Goal: Information Seeking & Learning: Learn about a topic

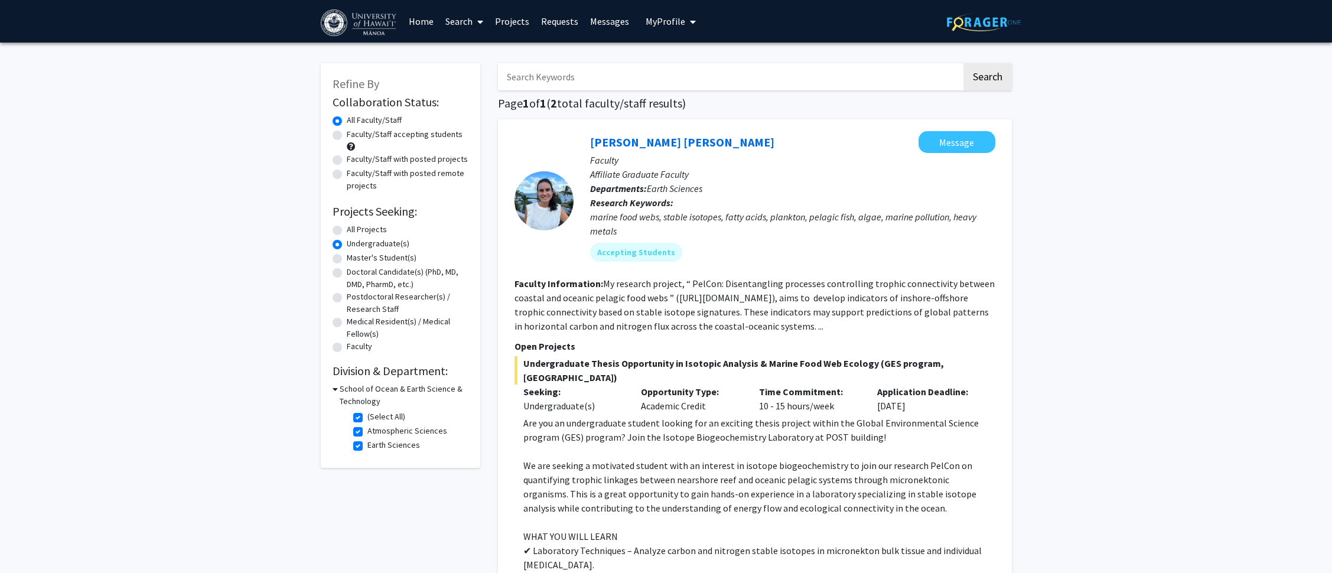
click at [347, 136] on label "Faculty/Staff accepting students" at bounding box center [405, 134] width 116 height 12
click at [347, 136] on input "Faculty/Staff accepting students" at bounding box center [351, 132] width 8 height 8
radio input "true"
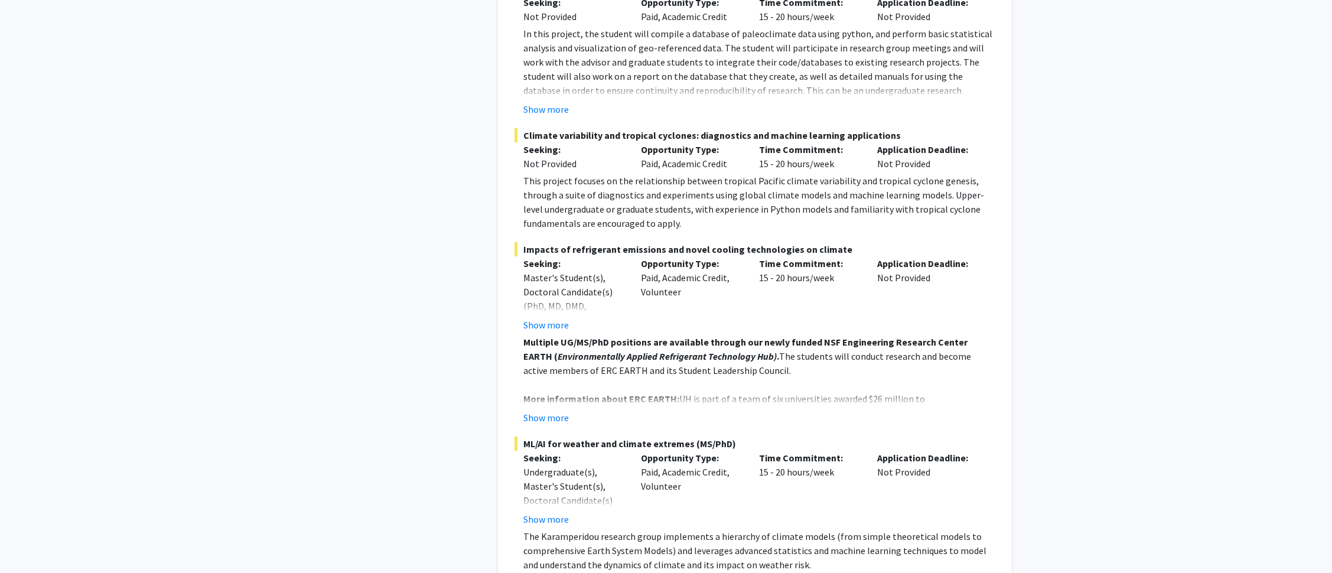
scroll to position [1134, 0]
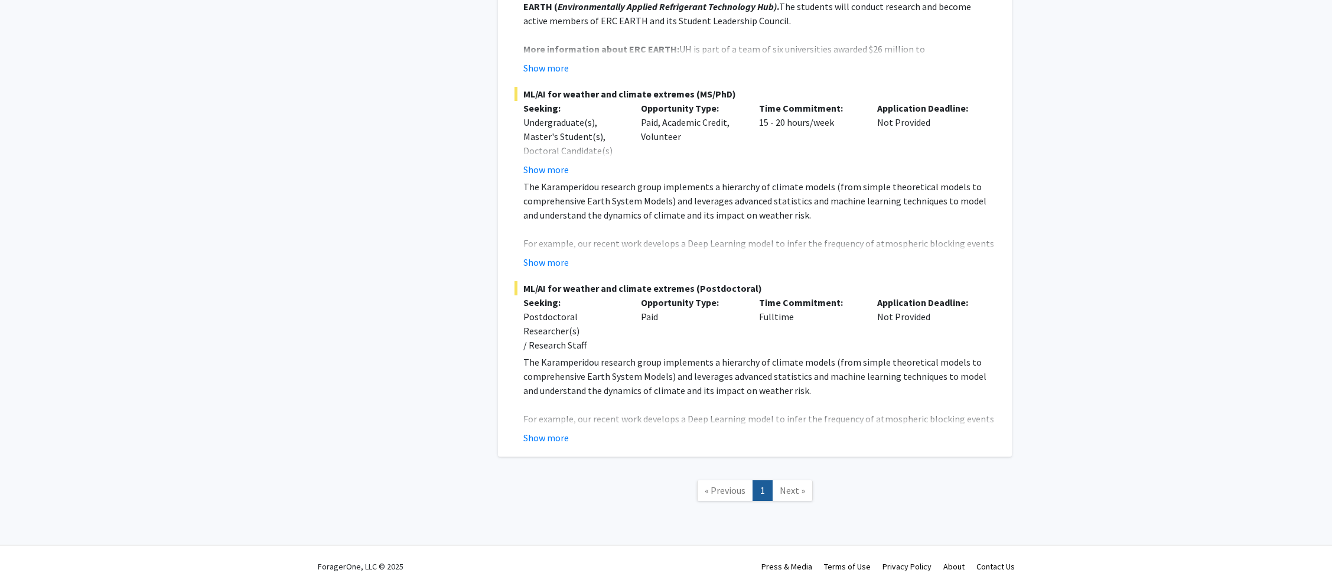
click at [795, 484] on span "Next »" at bounding box center [792, 490] width 25 height 12
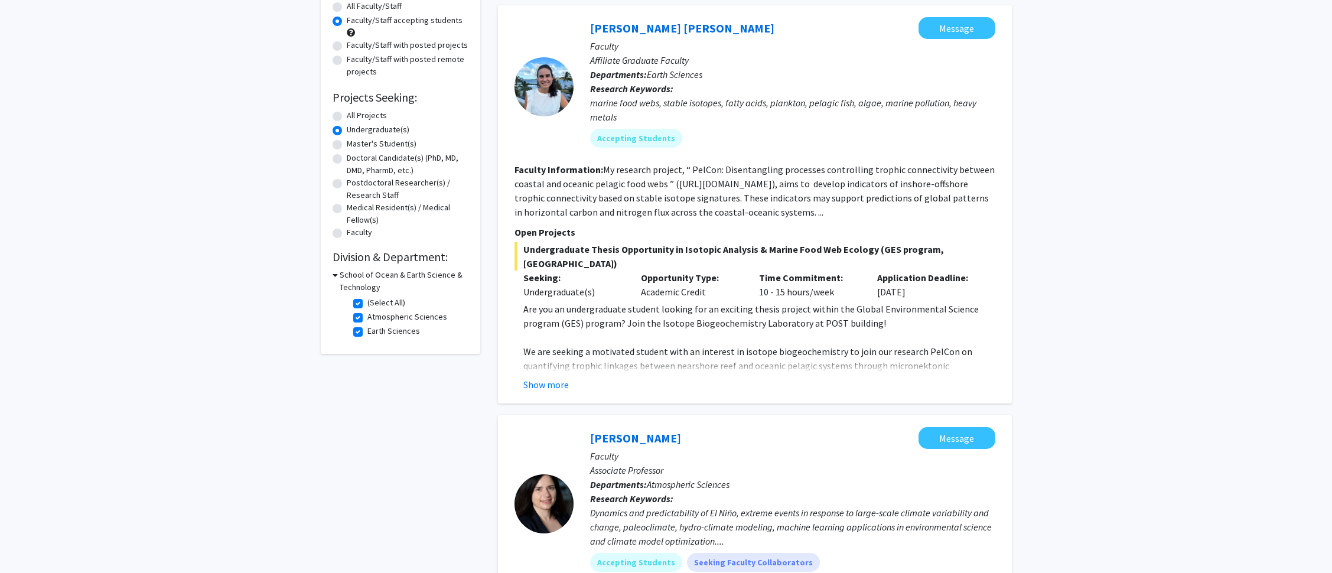
scroll to position [0, 0]
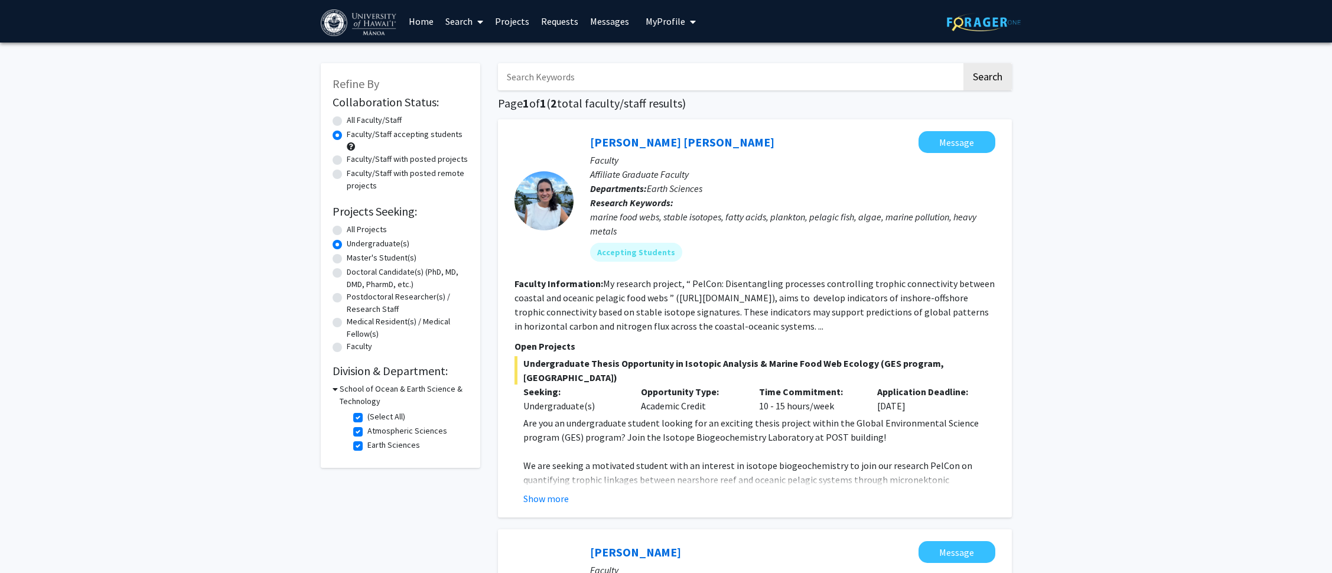
click at [347, 119] on label "All Faculty/Staff" at bounding box center [374, 120] width 55 height 12
click at [347, 119] on input "All Faculty/Staff" at bounding box center [351, 118] width 8 height 8
radio input "true"
click at [347, 232] on label "All Projects" at bounding box center [367, 229] width 40 height 12
click at [347, 231] on input "All Projects" at bounding box center [351, 227] width 8 height 8
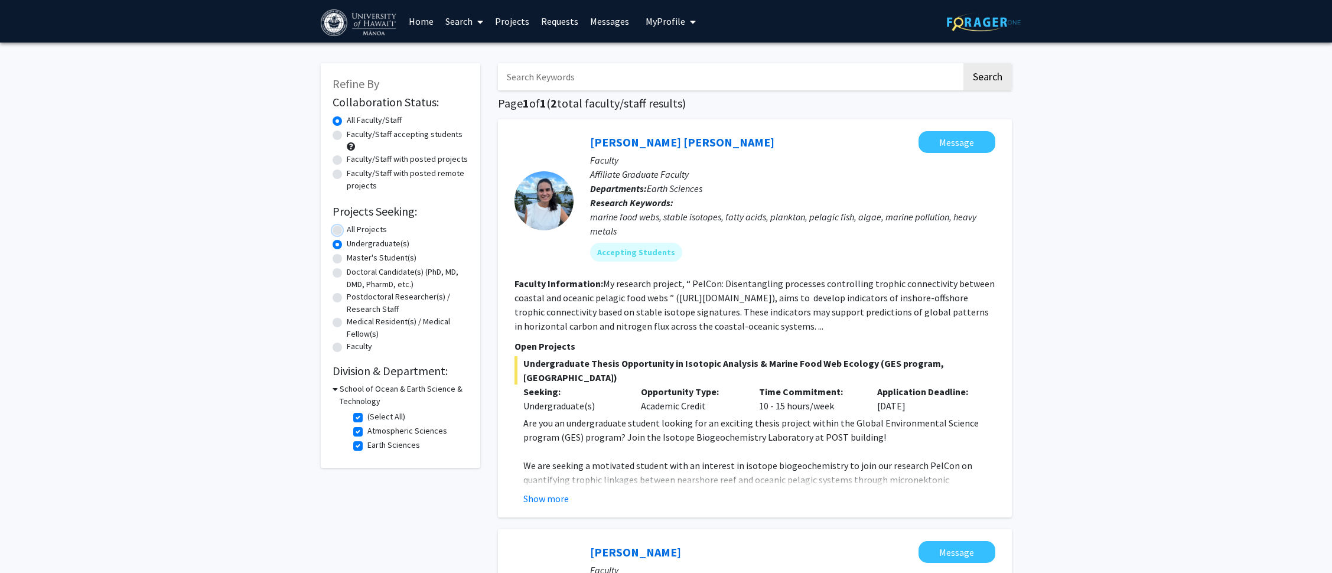
radio input "true"
click at [337, 390] on icon at bounding box center [334, 389] width 5 height 12
click at [337, 389] on h3 "School of Ocean & Earth Science & Technology" at bounding box center [402, 395] width 131 height 25
click at [347, 350] on label "Faculty" at bounding box center [359, 346] width 25 height 12
click at [347, 348] on input "Faculty" at bounding box center [351, 344] width 8 height 8
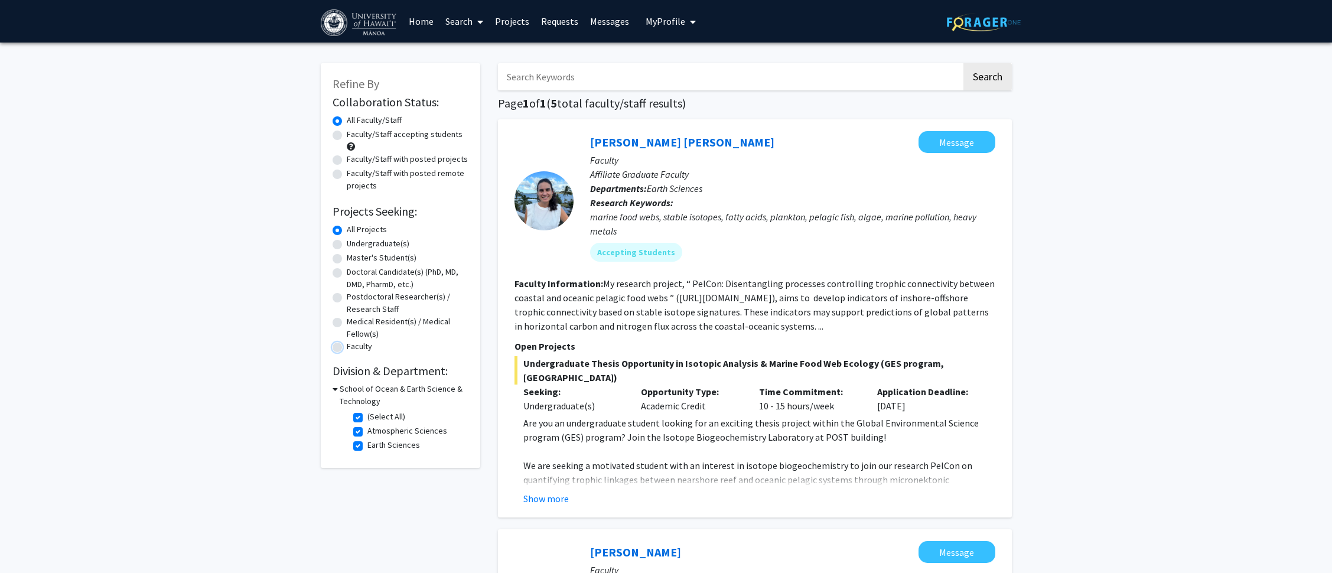
radio input "true"
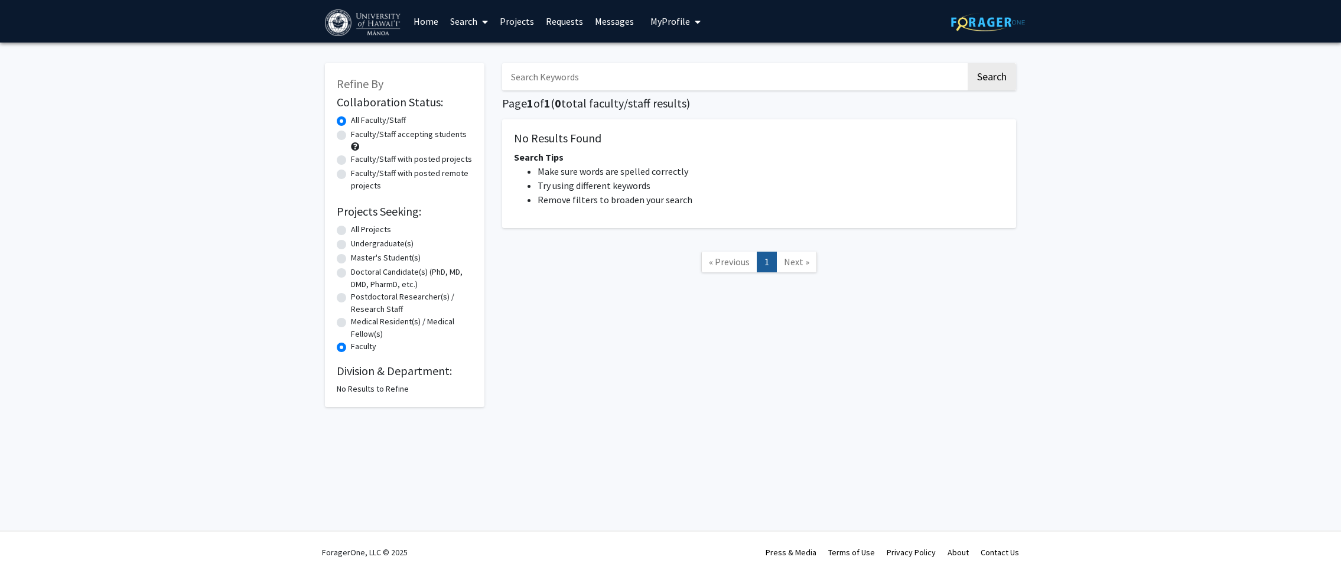
click at [351, 228] on label "All Projects" at bounding box center [371, 229] width 40 height 12
click at [351, 228] on input "All Projects" at bounding box center [355, 227] width 8 height 8
radio input "true"
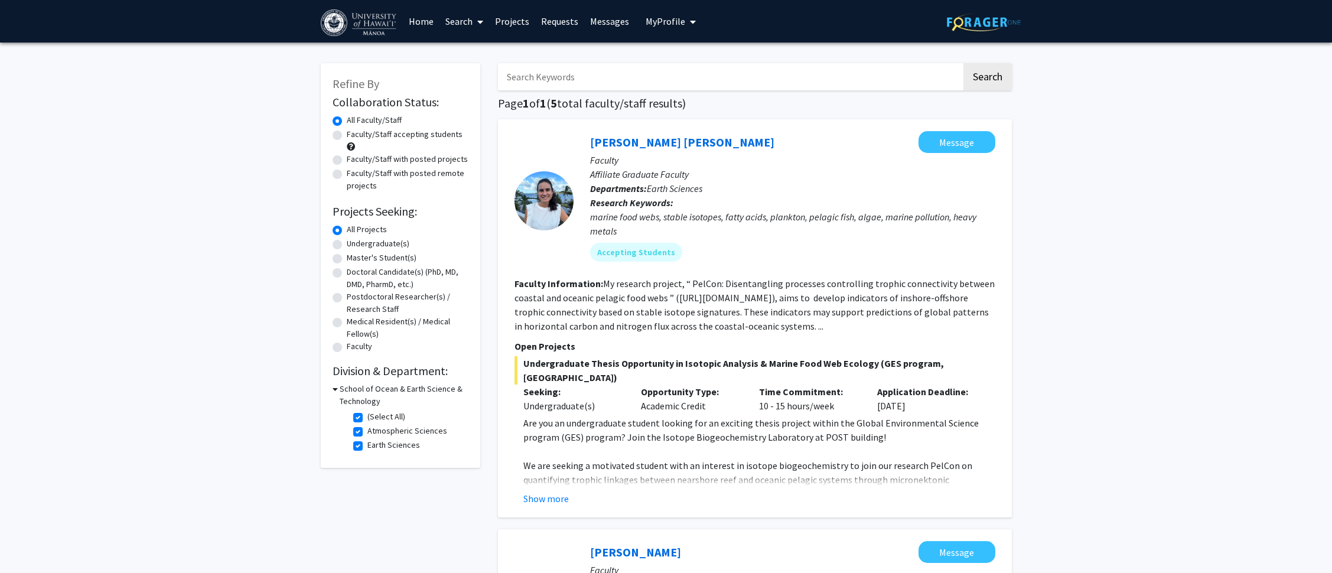
click at [367, 418] on label "(Select All)" at bounding box center [386, 416] width 38 height 12
click at [367, 418] on input "(Select All)" at bounding box center [371, 414] width 8 height 8
checkbox input "false"
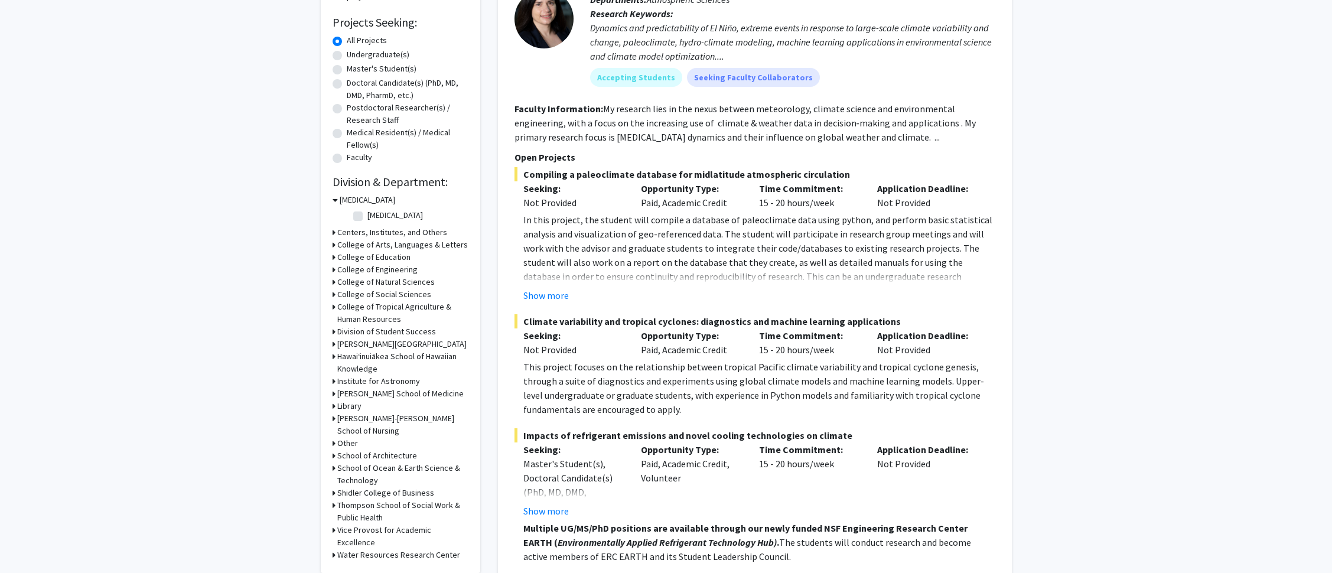
scroll to position [19, 0]
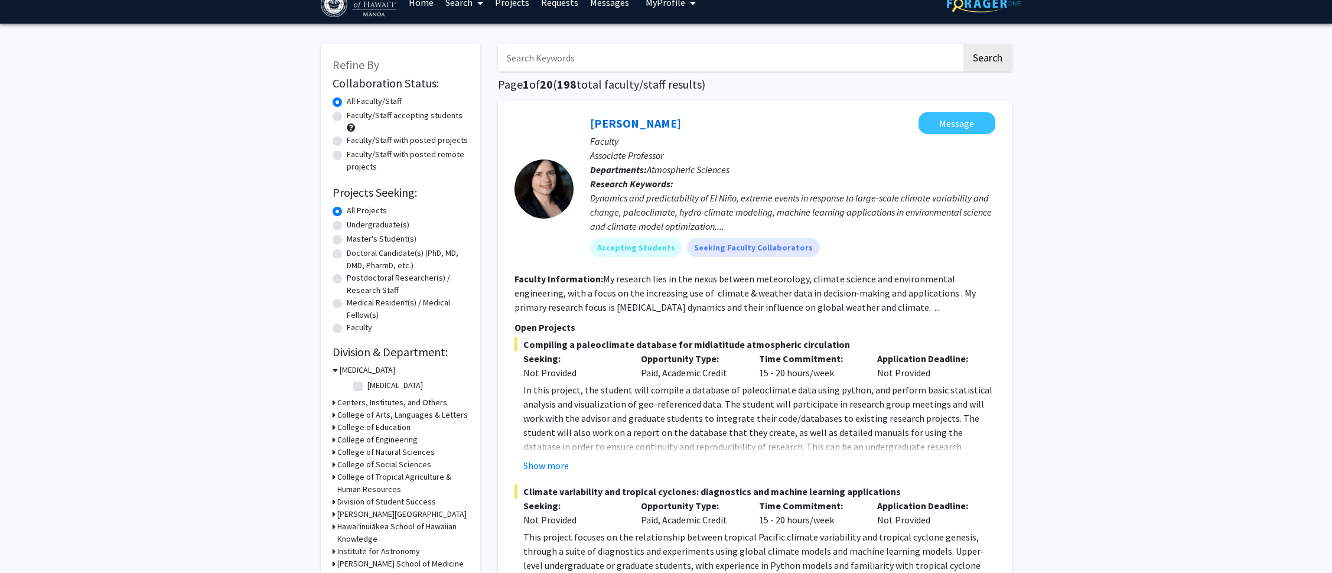
click at [347, 226] on label "Undergraduate(s)" at bounding box center [378, 225] width 63 height 12
click at [347, 226] on input "Undergraduate(s)" at bounding box center [351, 223] width 8 height 8
radio input "true"
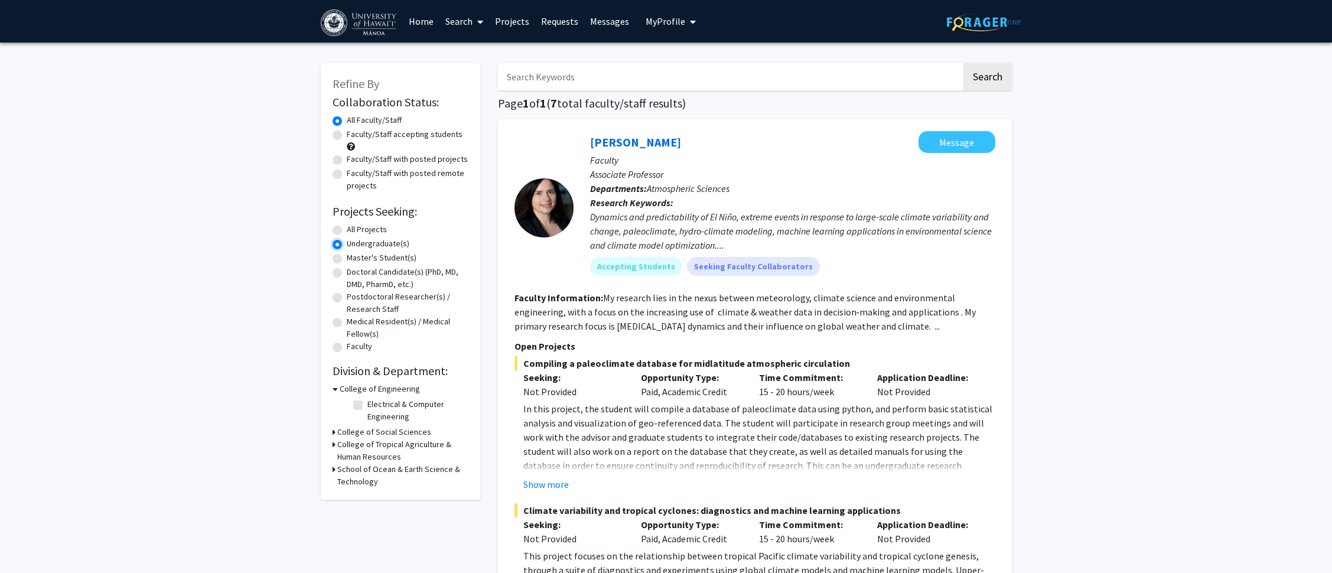
scroll to position [57, 0]
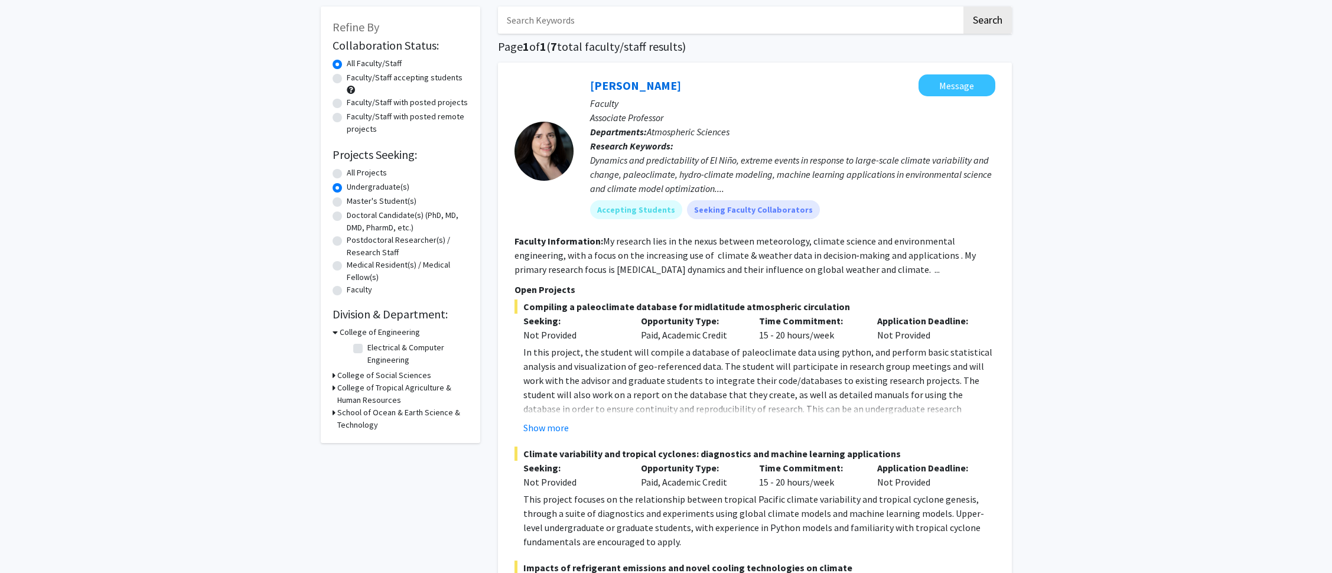
click at [335, 334] on icon at bounding box center [334, 332] width 5 height 12
click at [334, 343] on icon at bounding box center [333, 344] width 3 height 12
click at [334, 345] on icon at bounding box center [334, 344] width 5 height 12
click at [334, 357] on icon at bounding box center [333, 357] width 3 height 12
click at [367, 385] on label "(Select All)" at bounding box center [386, 385] width 38 height 12
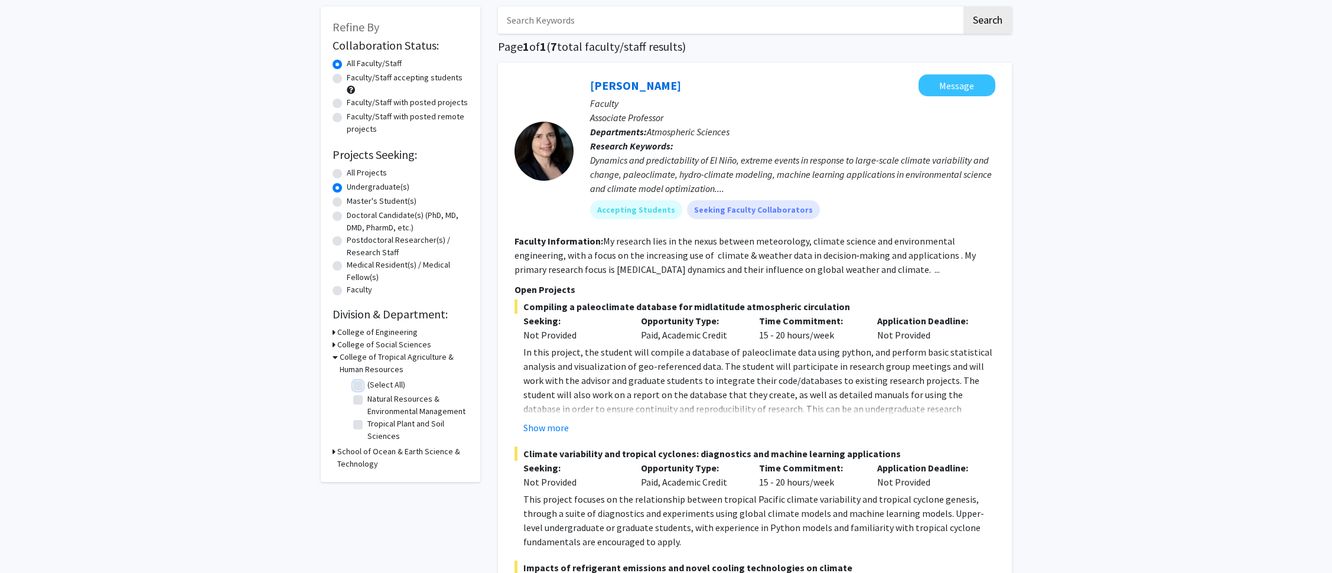
click at [367, 385] on input "(Select All)" at bounding box center [371, 383] width 8 height 8
checkbox input "true"
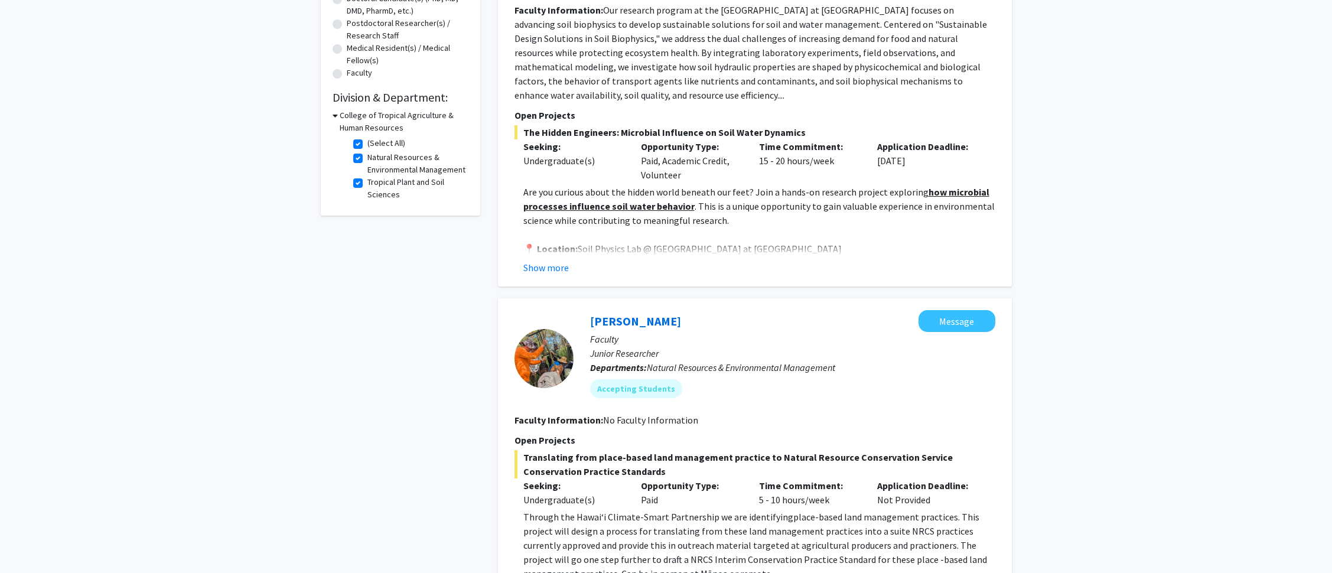
scroll to position [76, 0]
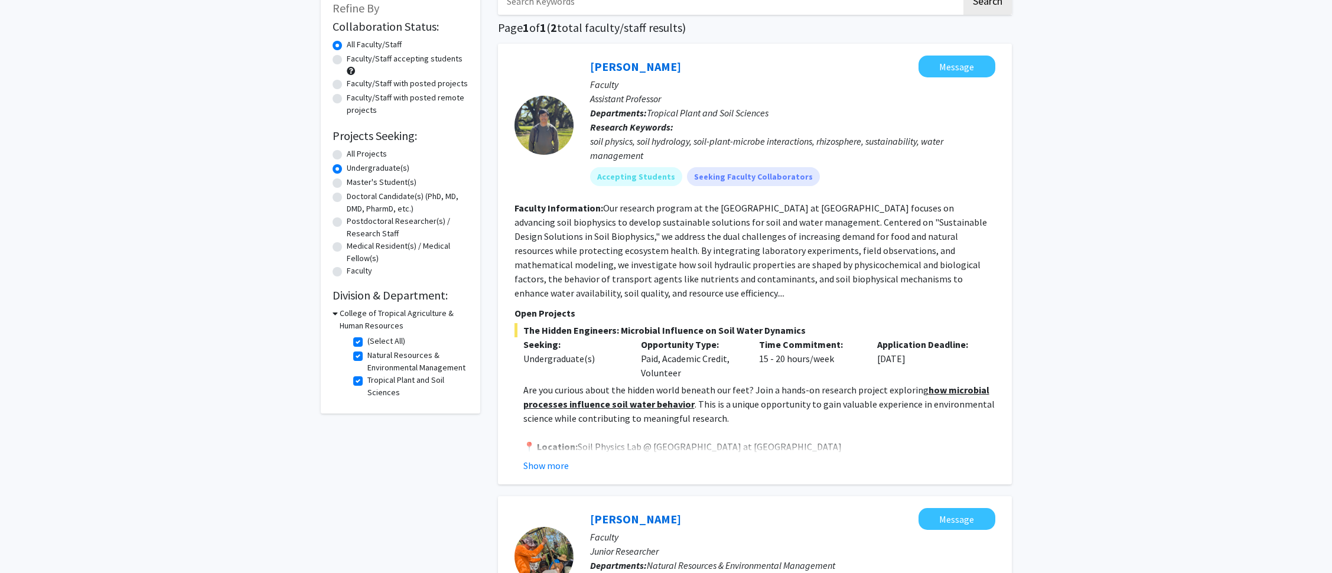
click at [334, 314] on icon at bounding box center [334, 313] width 5 height 12
click at [334, 314] on icon at bounding box center [333, 313] width 3 height 12
click at [367, 342] on label "(Select All)" at bounding box center [386, 341] width 38 height 12
click at [367, 342] on input "(Select All)" at bounding box center [371, 339] width 8 height 8
checkbox input "false"
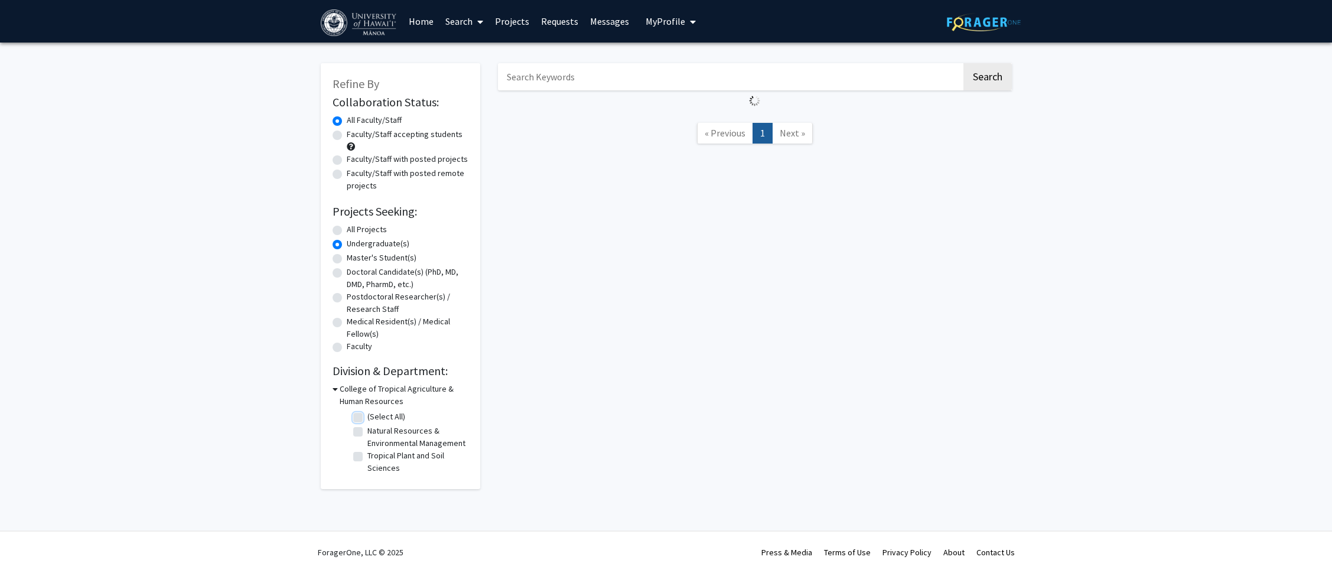
checkbox input "false"
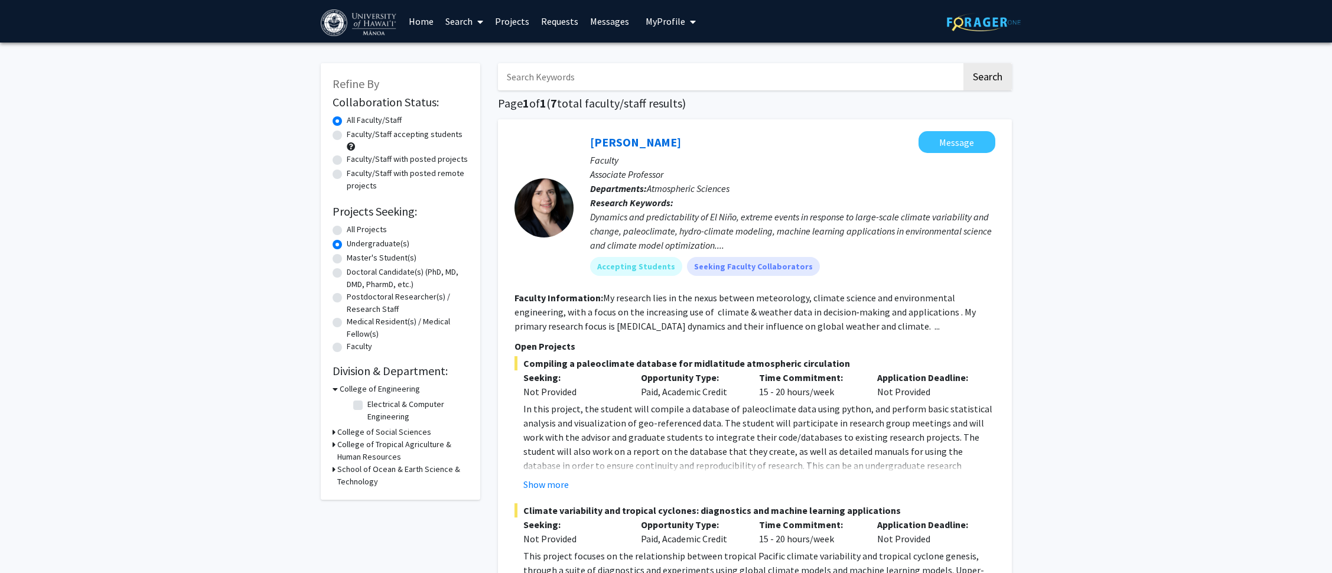
click at [335, 471] on icon at bounding box center [333, 469] width 3 height 12
click at [367, 497] on label "(Select All)" at bounding box center [386, 497] width 38 height 12
click at [367, 497] on input "(Select All)" at bounding box center [371, 495] width 8 height 8
checkbox input "true"
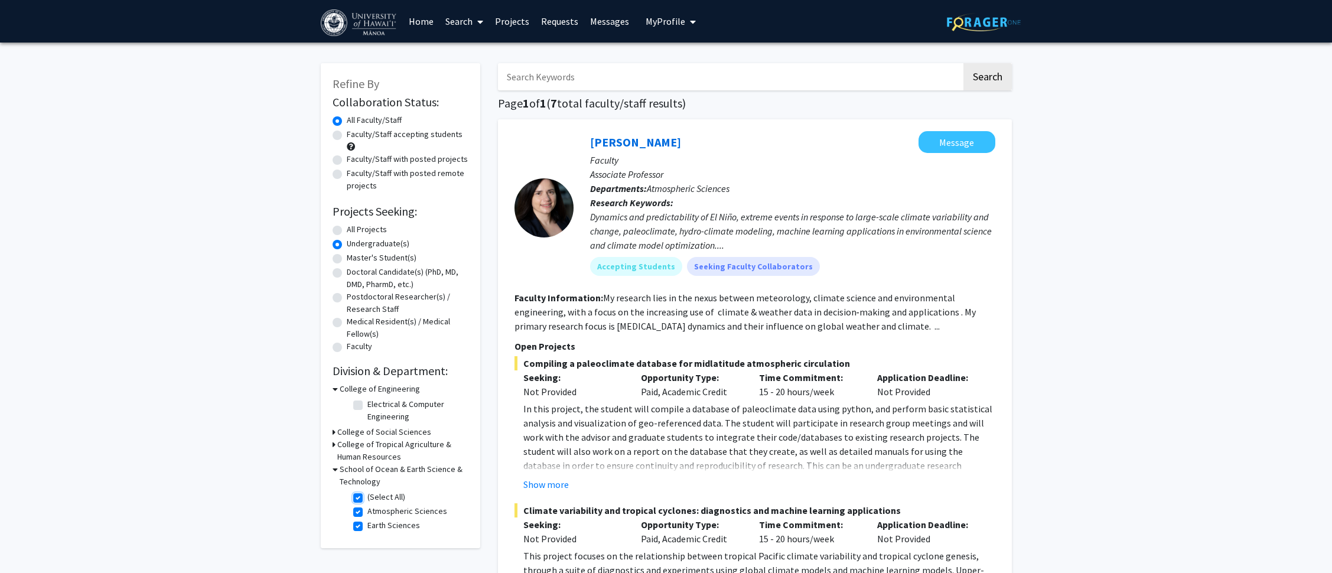
checkbox input "true"
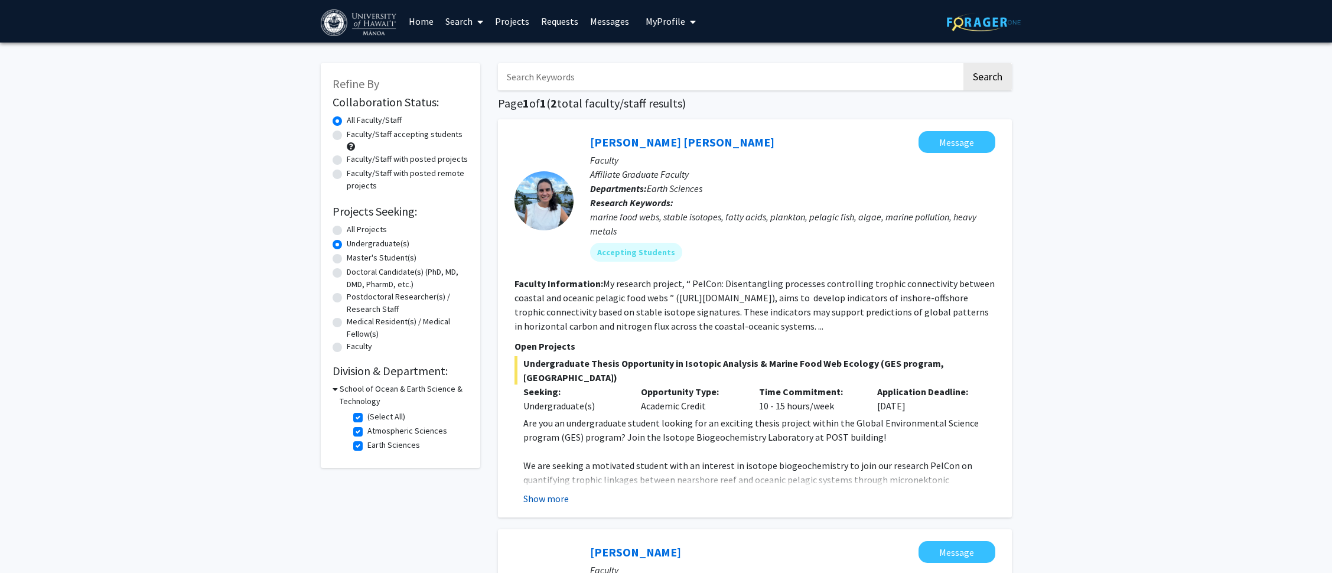
click at [535, 491] on button "Show more" at bounding box center [545, 498] width 45 height 14
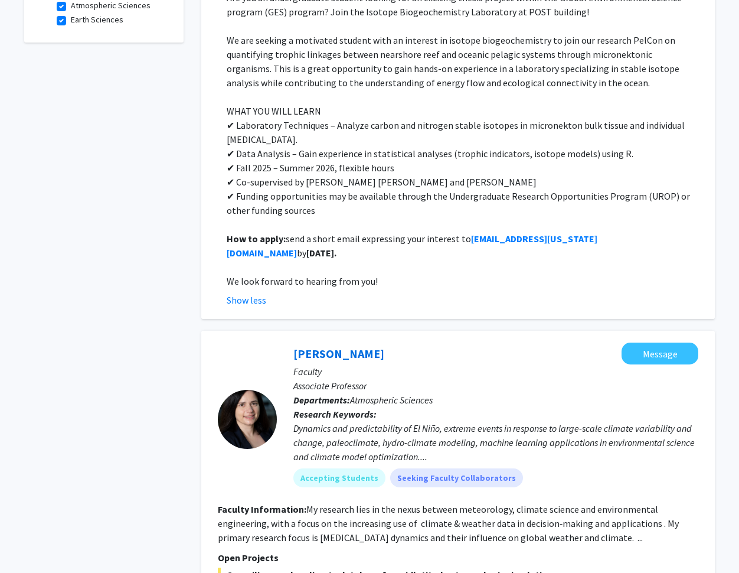
scroll to position [104, 0]
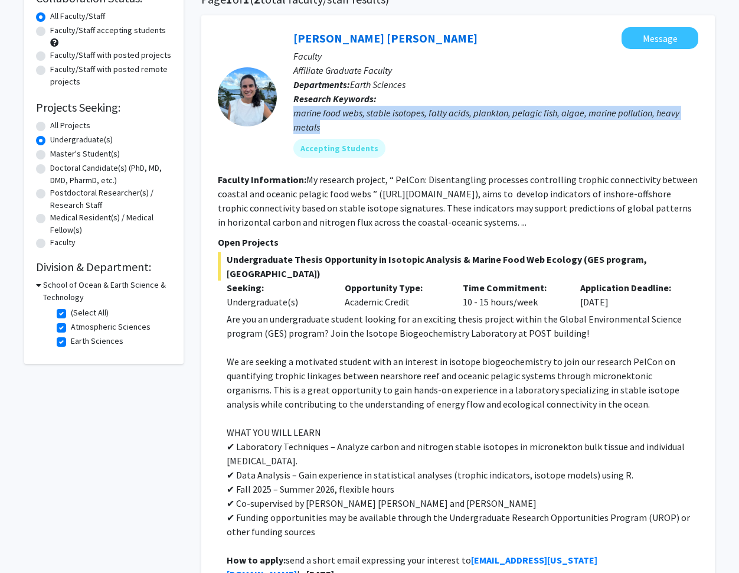
drag, startPoint x: 322, startPoint y: 128, endPoint x: 295, endPoint y: 115, distance: 30.6
click at [295, 115] on div "marine food webs, stable isotopes, fatty acids, plankton, pelagic fish, algae, …" at bounding box center [496, 120] width 405 height 28
copy div "marine food webs, stable isotopes, fatty acids, plankton, pelagic fish, algae, …"
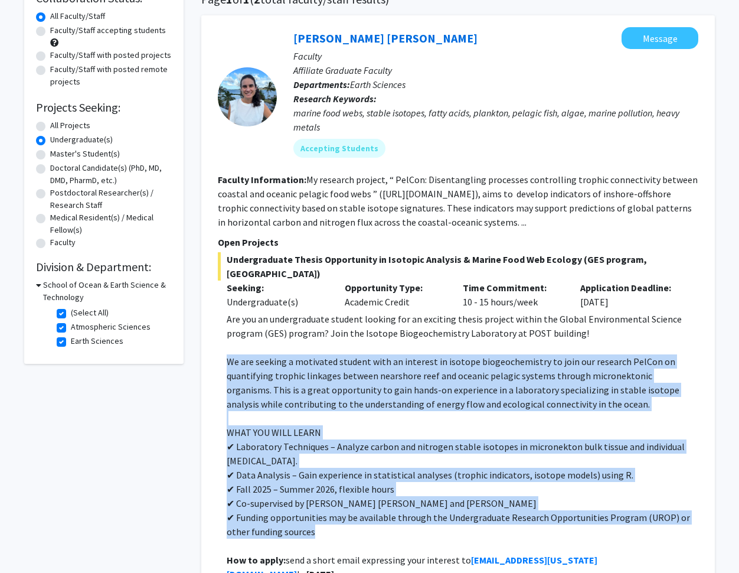
drag, startPoint x: 229, startPoint y: 349, endPoint x: 381, endPoint y: 516, distance: 226.1
click at [381, 516] on div "Are you an undergraduate student looking for an exciting thesis project within …" at bounding box center [463, 461] width 472 height 298
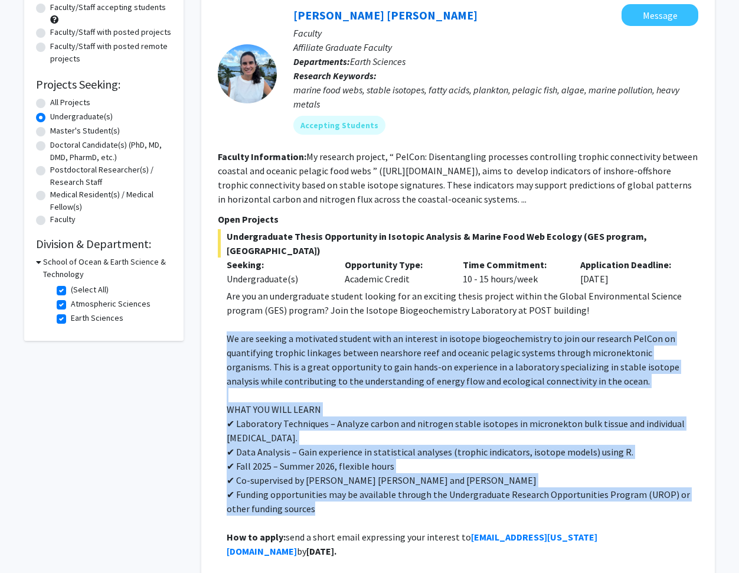
scroll to position [132, 0]
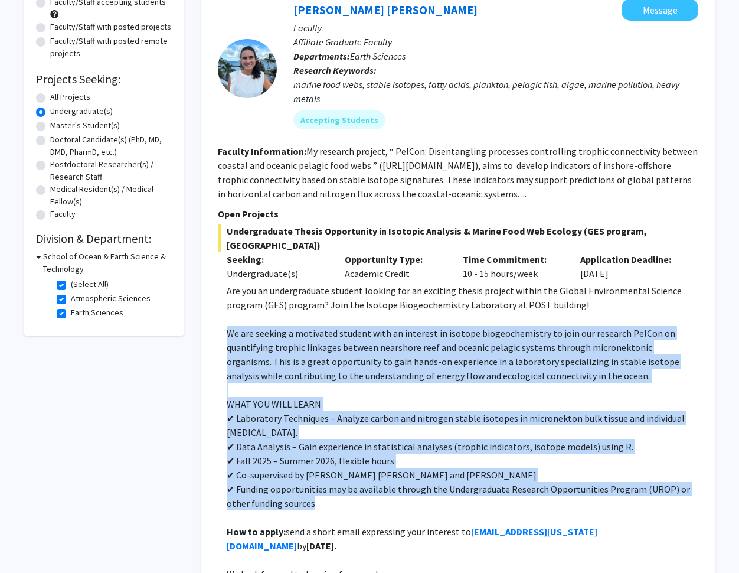
copy div "We are seeking a motivated student with an interest in isotope biogeochemistry …"
click at [71, 288] on label "(Select All)" at bounding box center [90, 284] width 38 height 12
click at [71, 286] on input "(Select All)" at bounding box center [75, 282] width 8 height 8
checkbox input "false"
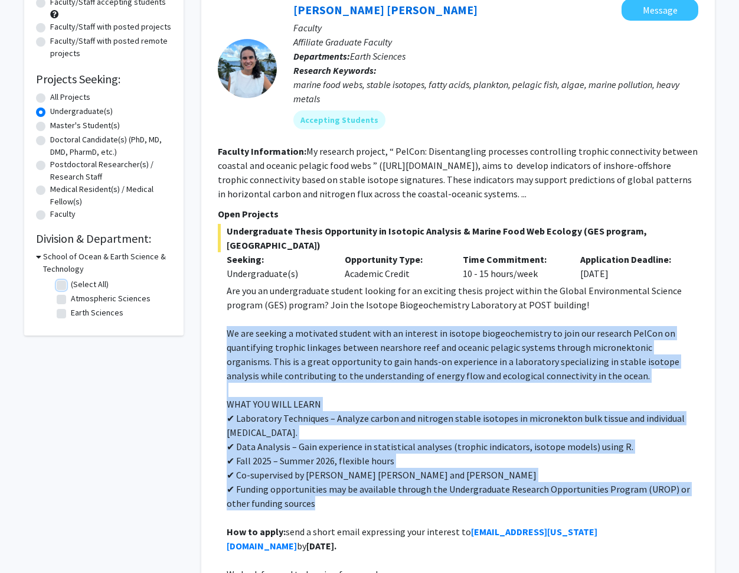
checkbox input "false"
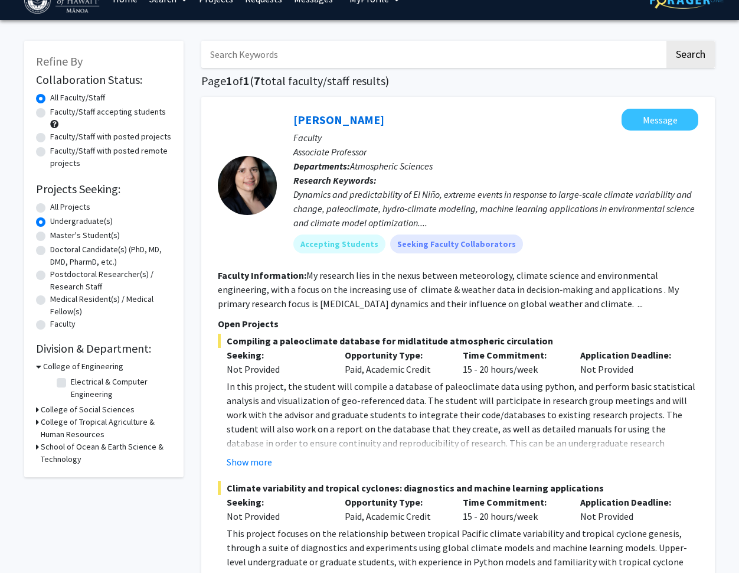
scroll to position [57, 0]
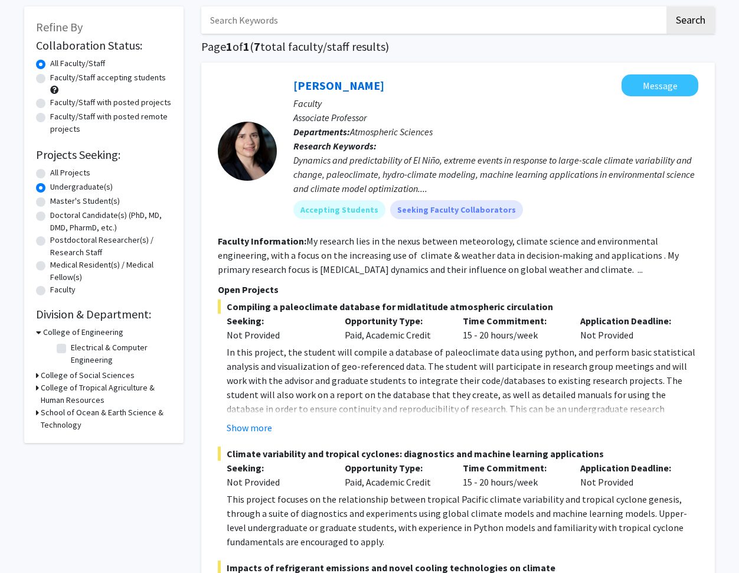
click at [37, 387] on icon at bounding box center [37, 387] width 3 height 12
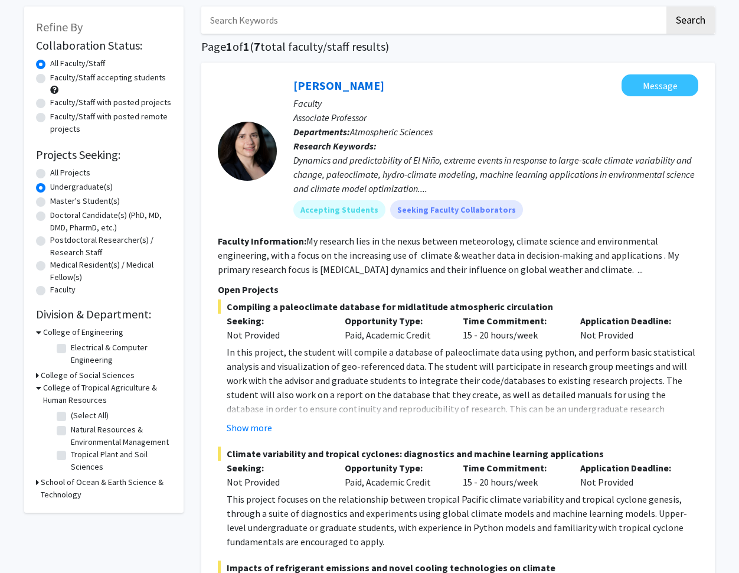
click at [71, 416] on label "(Select All)" at bounding box center [90, 415] width 38 height 12
click at [71, 416] on input "(Select All)" at bounding box center [75, 413] width 8 height 8
checkbox input "true"
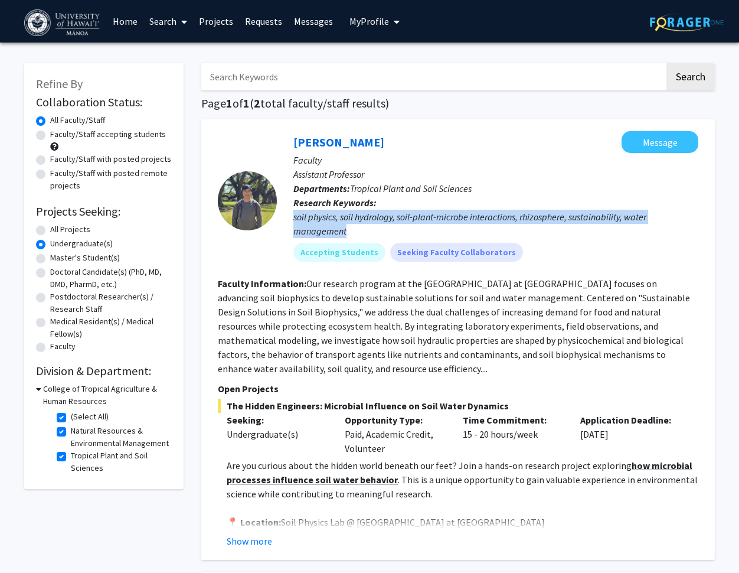
drag, startPoint x: 294, startPoint y: 218, endPoint x: 348, endPoint y: 230, distance: 55.0
click at [348, 230] on div "soil physics, soil hydrology, soil-plant-microbe interactions, rhizosphere, sus…" at bounding box center [496, 224] width 405 height 28
copy div "soil physics, soil hydrology, soil-plant-microbe interactions, rhizosphere, sus…"
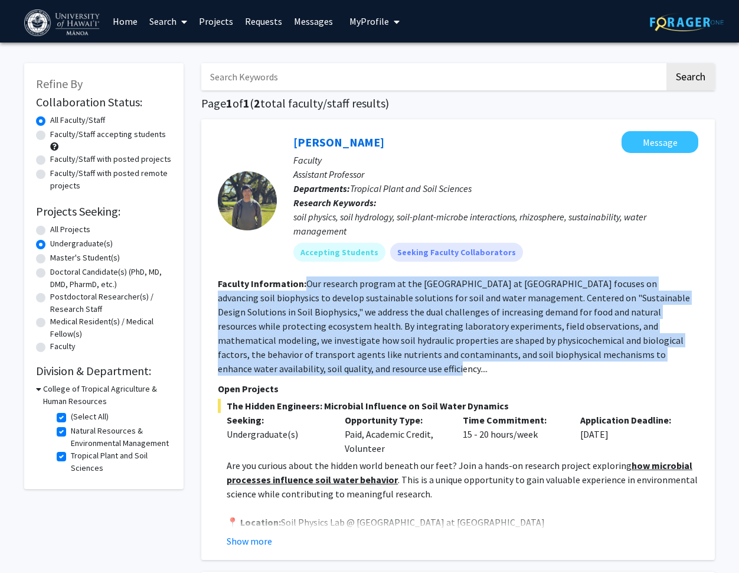
drag, startPoint x: 306, startPoint y: 285, endPoint x: 321, endPoint y: 364, distance: 81.1
click at [321, 364] on section "Faculty Information: Our research program at the [GEOGRAPHIC_DATA] at [GEOGRAPH…" at bounding box center [458, 325] width 481 height 99
copy fg-read-more "Our research program at the [GEOGRAPHIC_DATA] at [GEOGRAPHIC_DATA] focuses on a…"
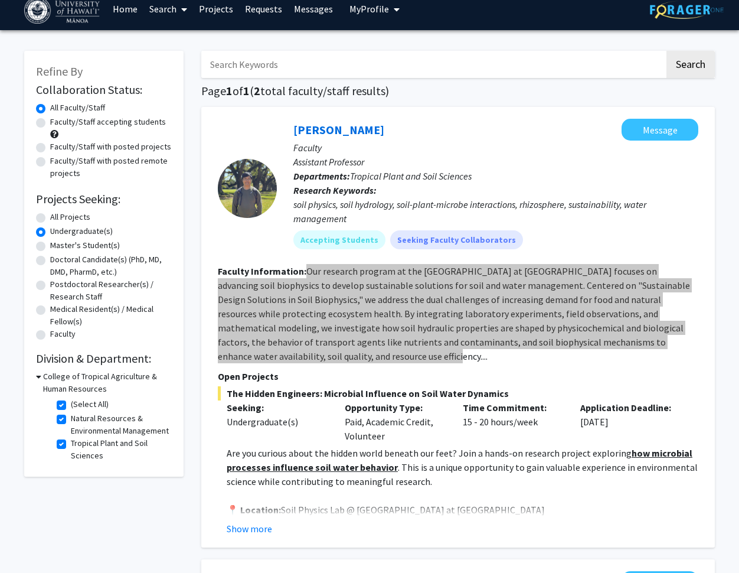
scroll to position [19, 0]
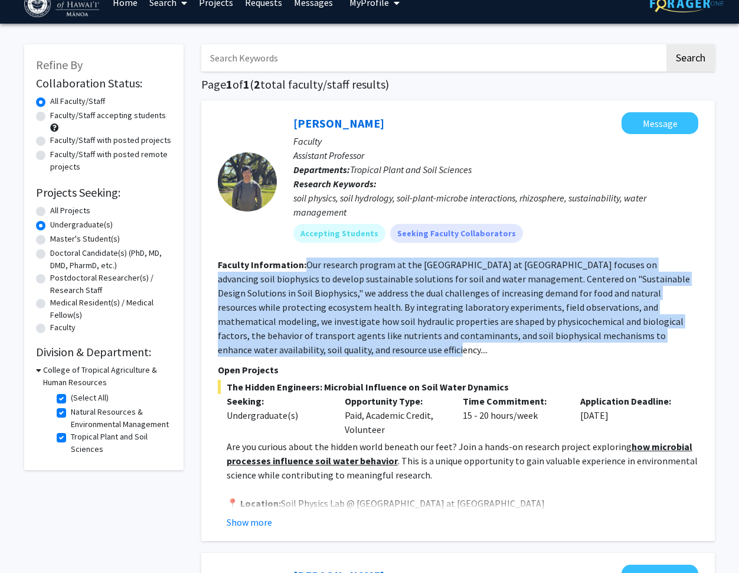
click at [262, 523] on button "Show more" at bounding box center [249, 522] width 45 height 14
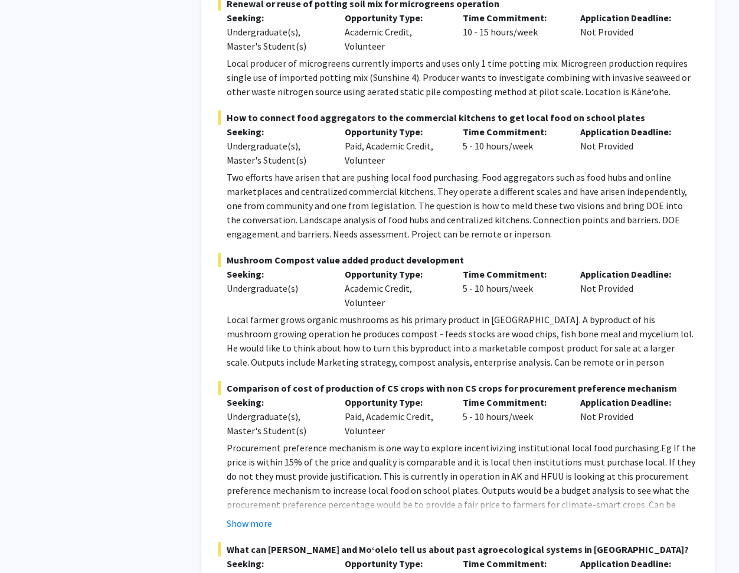
scroll to position [1370, 0]
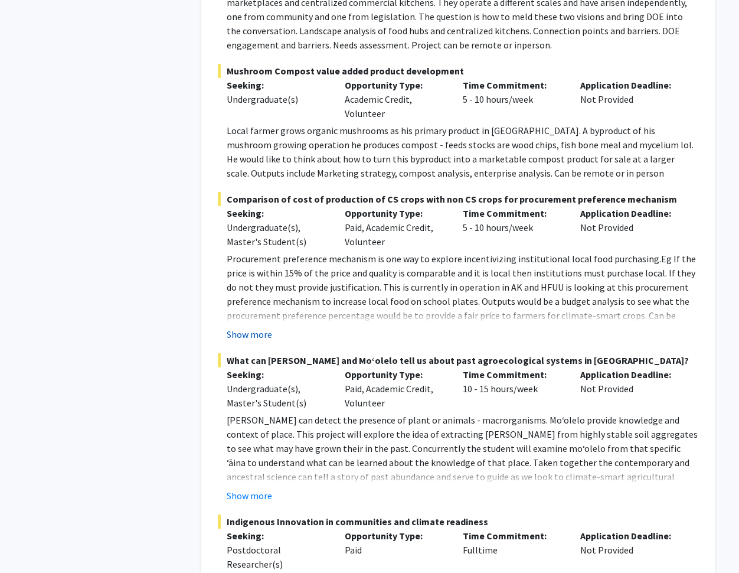
click at [243, 340] on button "Show more" at bounding box center [249, 334] width 45 height 14
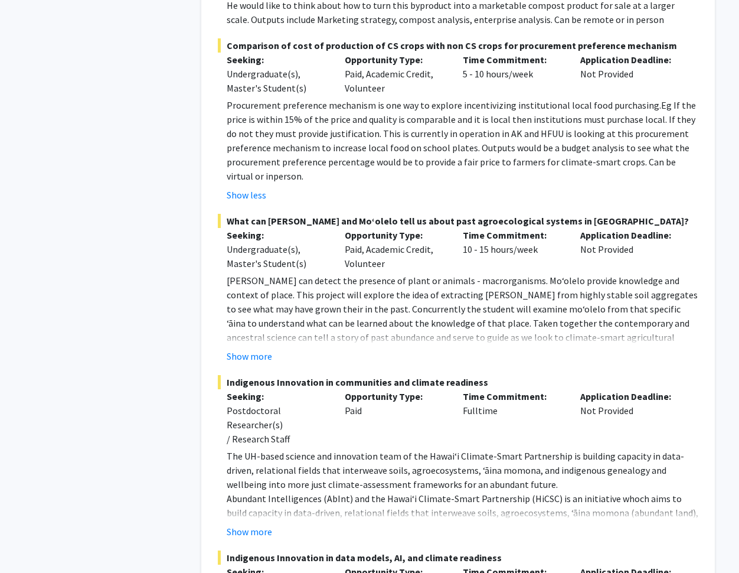
scroll to position [1616, 0]
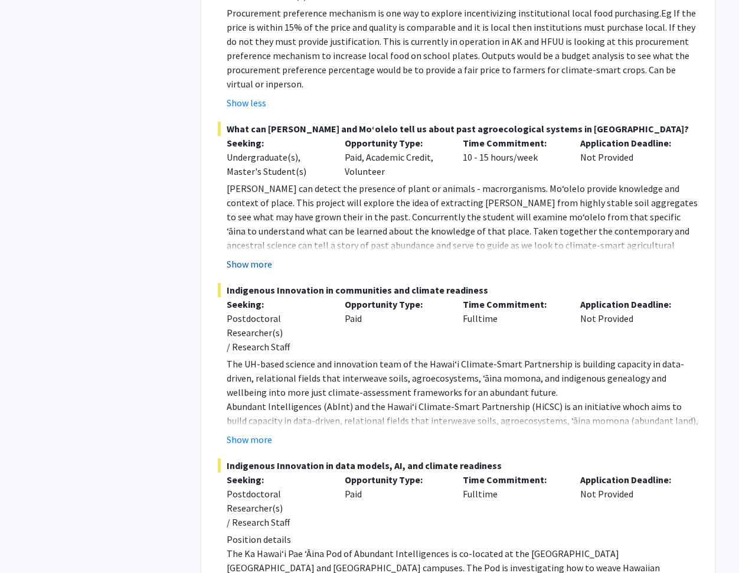
click at [259, 270] on button "Show more" at bounding box center [249, 264] width 45 height 14
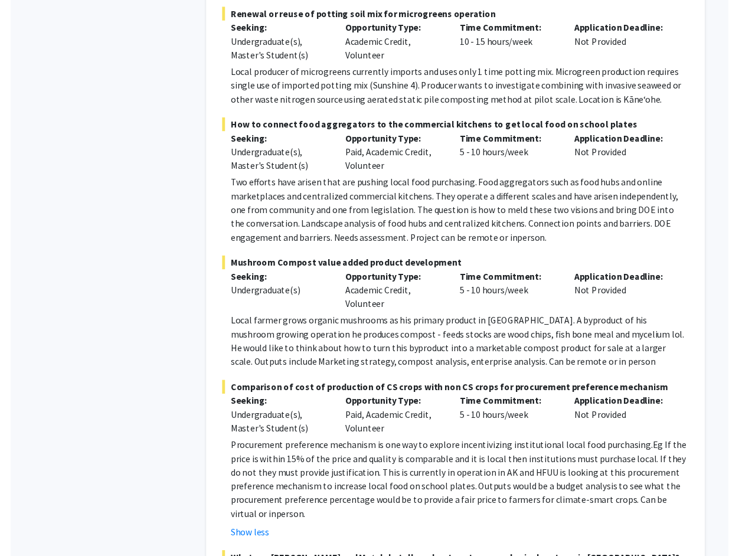
scroll to position [1284, 0]
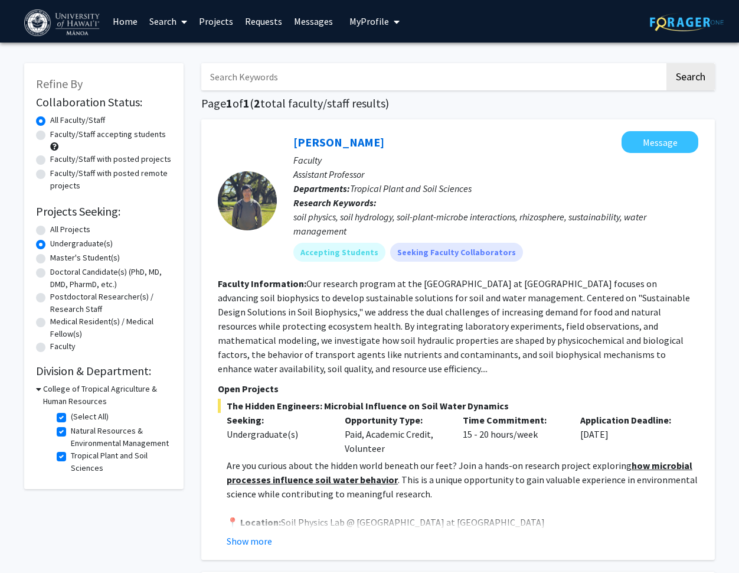
click at [71, 418] on label "(Select All)" at bounding box center [90, 416] width 38 height 12
click at [71, 418] on input "(Select All)" at bounding box center [75, 414] width 8 height 8
checkbox input "false"
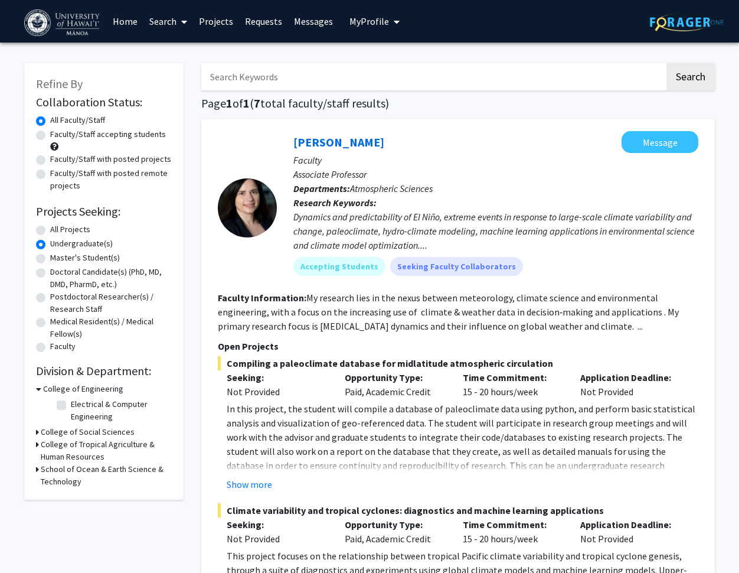
click at [71, 405] on label "Electrical & Computer Engineering" at bounding box center [120, 410] width 98 height 25
click at [71, 405] on input "Electrical & Computer Engineering" at bounding box center [75, 402] width 8 height 8
checkbox input "true"
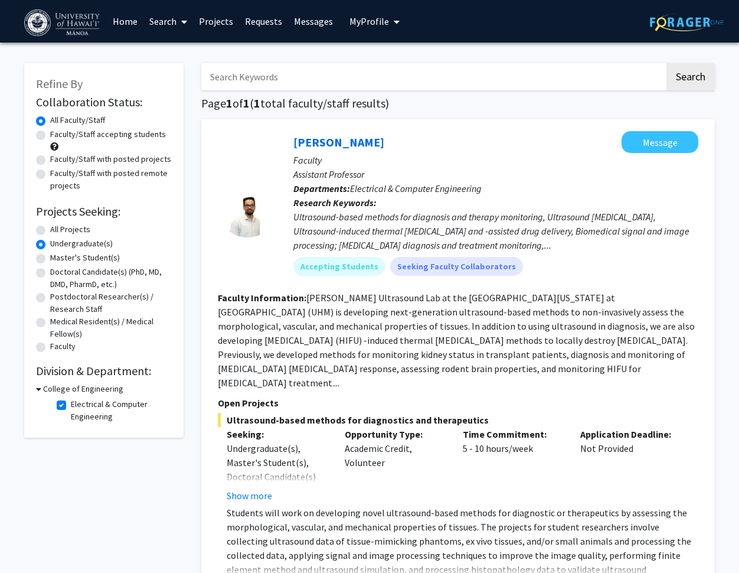
click at [71, 405] on label "Electrical & Computer Engineering" at bounding box center [120, 410] width 98 height 25
click at [71, 405] on input "Electrical & Computer Engineering" at bounding box center [75, 402] width 8 height 8
checkbox input "false"
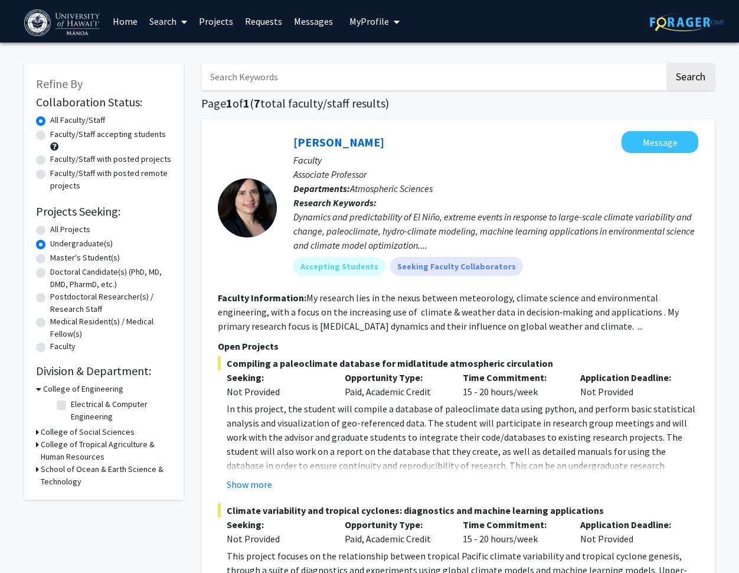
click at [38, 469] on icon at bounding box center [37, 469] width 3 height 12
click at [71, 498] on label "(Select All)" at bounding box center [90, 497] width 38 height 12
click at [71, 498] on input "(Select All)" at bounding box center [75, 495] width 8 height 8
checkbox input "true"
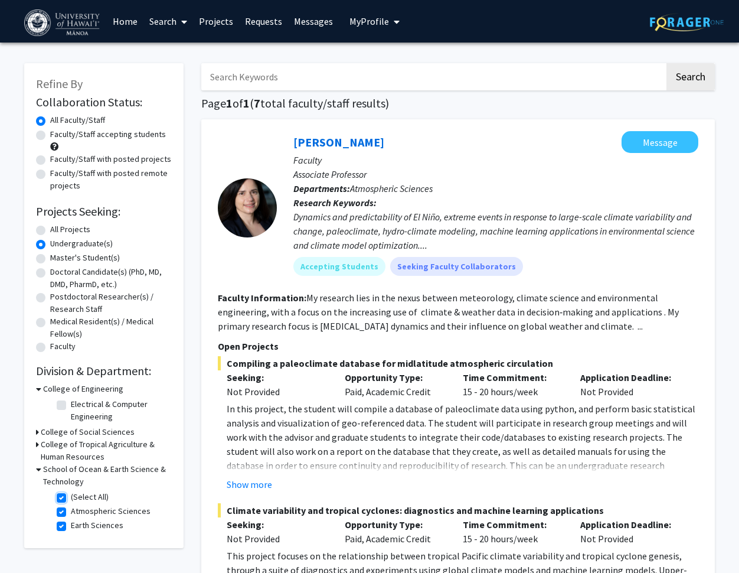
checkbox input "true"
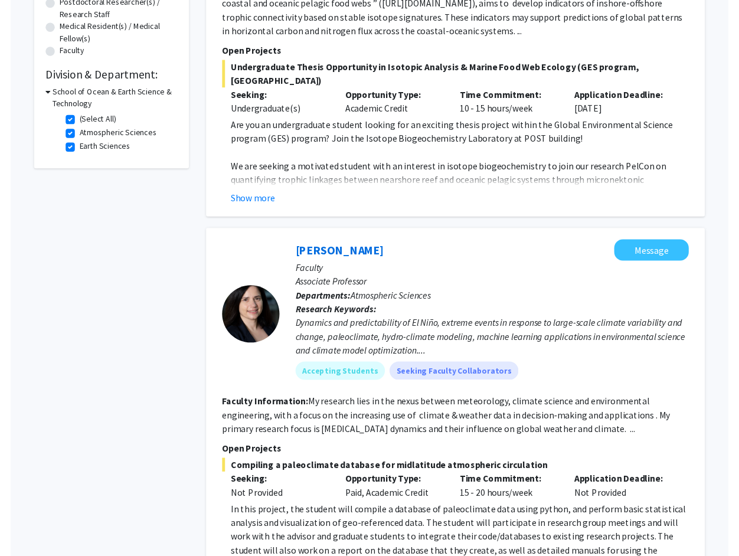
scroll to position [359, 0]
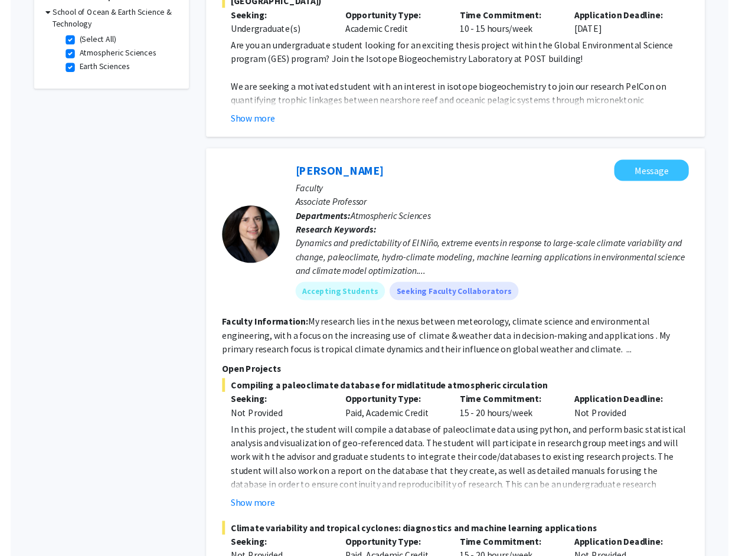
scroll to position [397, 0]
